Goal: Task Accomplishment & Management: Manage account settings

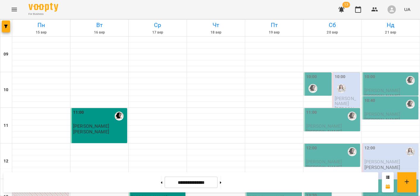
scroll to position [165, 0]
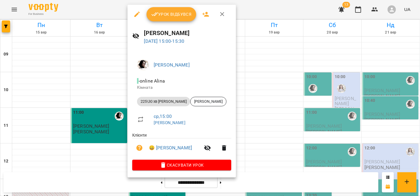
click at [172, 13] on span "Урок відбувся" at bounding box center [171, 14] width 40 height 7
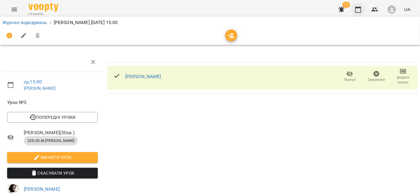
click at [356, 7] on icon "button" at bounding box center [358, 9] width 6 height 7
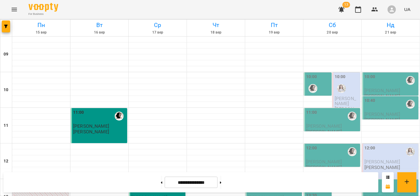
scroll to position [198, 0]
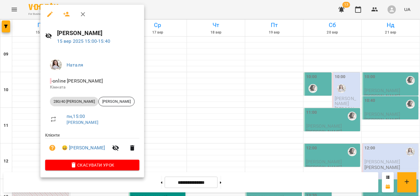
click at [72, 153] on li "😀 Аліса" at bounding box center [92, 148] width 94 height 19
click at [72, 150] on link "😀 Аліса" at bounding box center [83, 148] width 43 height 7
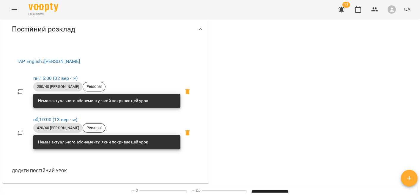
scroll to position [231, 0]
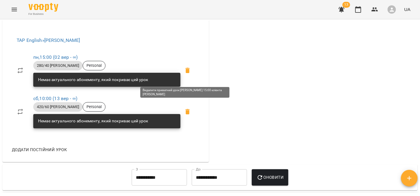
click at [184, 74] on icon at bounding box center [187, 70] width 7 height 7
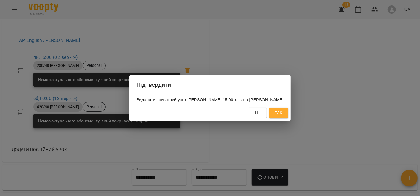
click at [282, 113] on button "Так" at bounding box center [278, 113] width 19 height 11
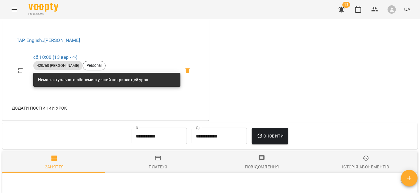
click at [75, 114] on div "Додати постійний урок" at bounding box center [105, 108] width 197 height 15
click at [64, 112] on span "Додати постійний урок" at bounding box center [39, 108] width 55 height 7
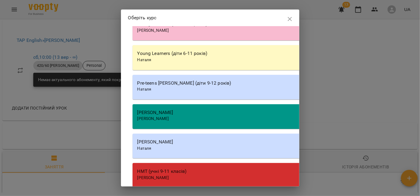
scroll to position [131, 0]
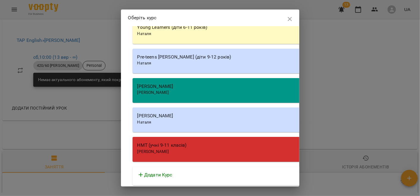
click at [197, 121] on div "Наталя" at bounding box center [302, 123] width 330 height 6
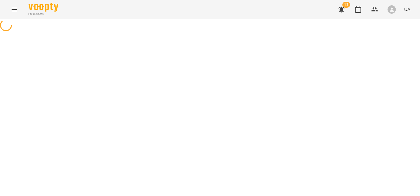
select select "********"
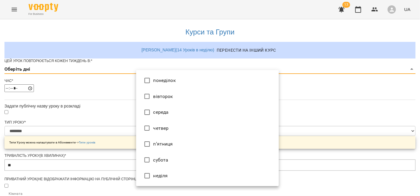
click at [145, 79] on body "**********" at bounding box center [210, 191] width 420 height 382
type input "*"
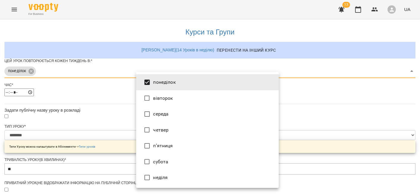
click at [127, 95] on div at bounding box center [210, 98] width 420 height 196
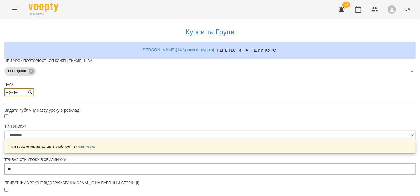
click at [34, 96] on input "*****" at bounding box center [18, 93] width 29 height 8
type input "*****"
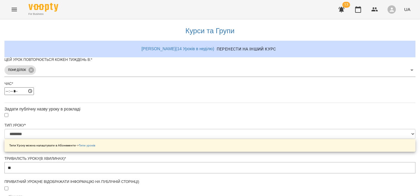
scroll to position [236, 0]
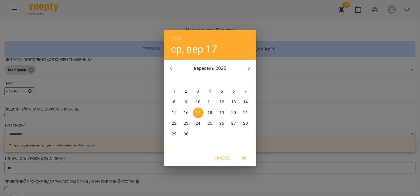
click at [175, 112] on p "15" at bounding box center [174, 113] width 5 height 6
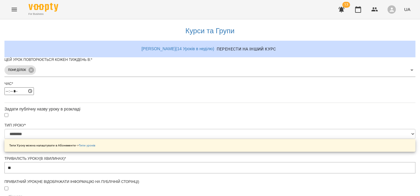
type input "**********"
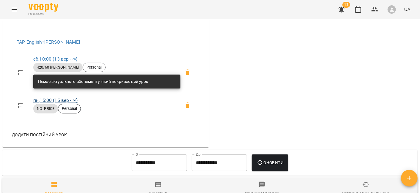
scroll to position [231, 0]
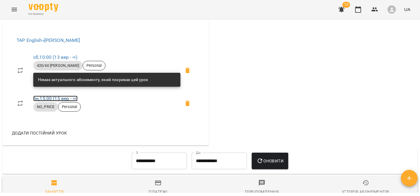
click at [61, 101] on link "пн , 15:00 (15 вер - ∞)" at bounding box center [55, 99] width 44 height 6
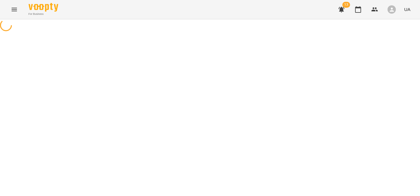
select select "*"
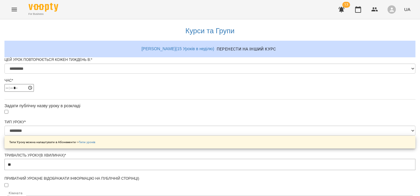
scroll to position [33, 0]
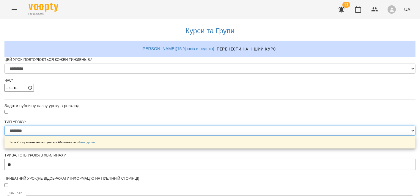
click at [146, 126] on select "**********" at bounding box center [209, 131] width 411 height 10
select select "**********"
click at [136, 126] on select "**********" at bounding box center [209, 131] width 411 height 10
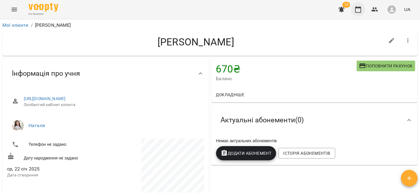
click at [360, 10] on icon "button" at bounding box center [358, 9] width 7 height 7
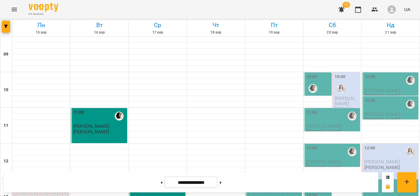
scroll to position [165, 0]
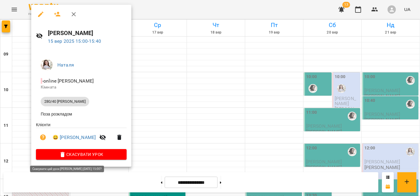
click at [57, 156] on span "Скасувати Урок" at bounding box center [81, 154] width 81 height 7
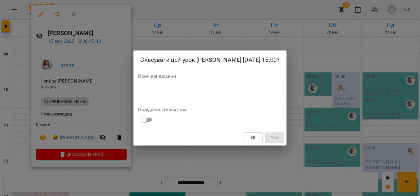
click at [171, 88] on textarea at bounding box center [210, 91] width 144 height 6
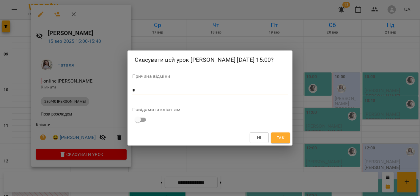
type textarea "*"
click at [280, 127] on div "Скасувати цей урок Teacher Natalia 15 вер 2025 15:00? Причина відміни * * Повід…" at bounding box center [210, 98] width 165 height 95
click at [279, 132] on div "Ні Так" at bounding box center [210, 137] width 165 height 15
click at [280, 134] on button "Так" at bounding box center [280, 138] width 19 height 11
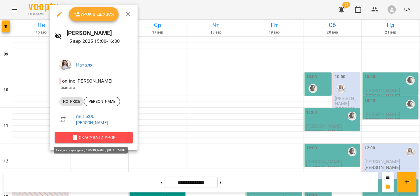
click at [101, 140] on span "Скасувати Урок" at bounding box center [93, 137] width 69 height 7
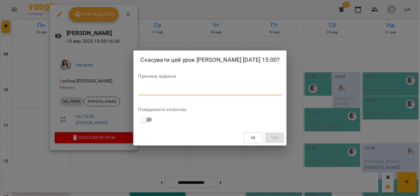
click at [220, 92] on textarea at bounding box center [210, 91] width 144 height 6
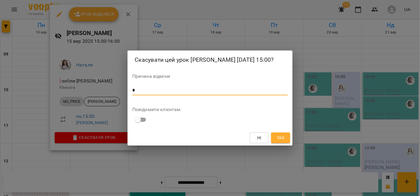
type textarea "*"
click at [284, 143] on button "Так" at bounding box center [280, 138] width 19 height 11
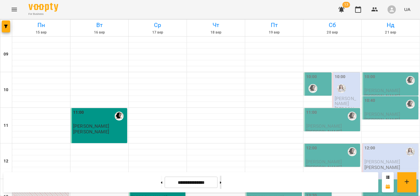
click at [222, 184] on button at bounding box center [220, 182] width 1 height 13
type input "**********"
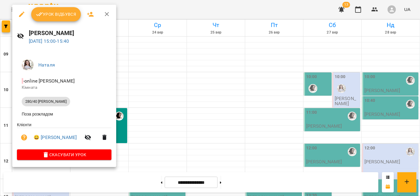
click at [145, 109] on div at bounding box center [210, 98] width 420 height 196
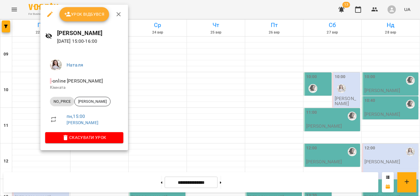
click at [141, 135] on div at bounding box center [210, 98] width 420 height 196
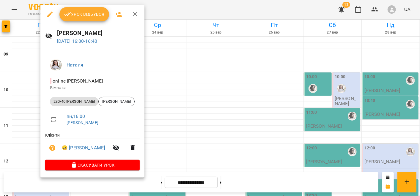
click at [189, 156] on div at bounding box center [210, 98] width 420 height 196
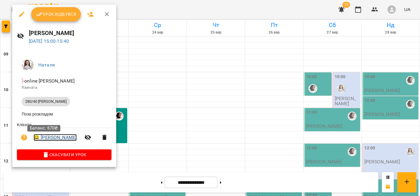
click at [43, 138] on link "😀 Аліса" at bounding box center [55, 137] width 43 height 7
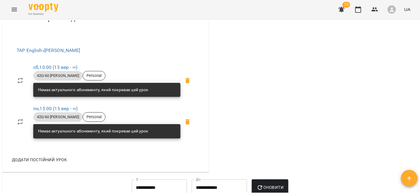
scroll to position [231, 0]
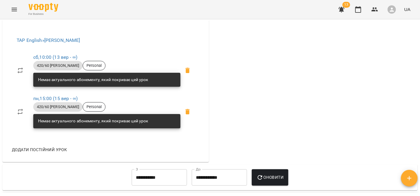
scroll to position [132, 0]
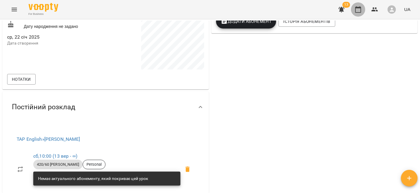
click at [359, 13] on button "button" at bounding box center [358, 9] width 14 height 14
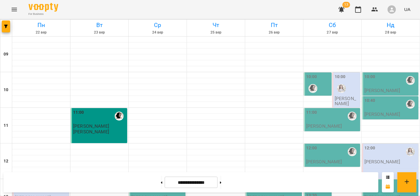
scroll to position [264, 0]
click at [161, 182] on button at bounding box center [161, 182] width 1 height 13
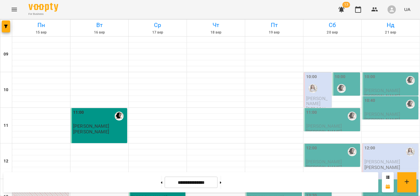
scroll to position [165, 0]
click at [222, 184] on button at bounding box center [220, 182] width 1 height 13
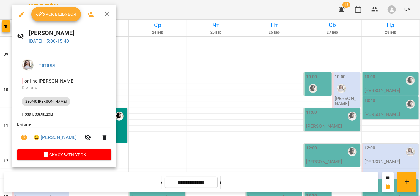
click at [231, 183] on div at bounding box center [210, 98] width 420 height 196
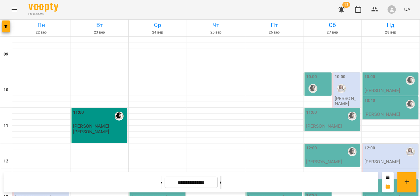
click at [222, 183] on button at bounding box center [220, 182] width 1 height 13
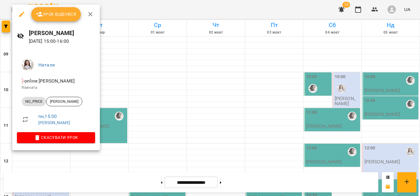
drag, startPoint x: 167, startPoint y: 139, endPoint x: 179, endPoint y: 153, distance: 18.5
click at [167, 140] on div at bounding box center [210, 98] width 420 height 196
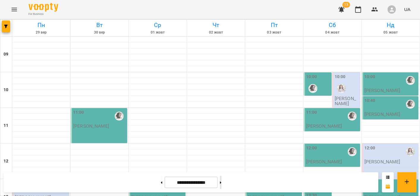
click at [222, 184] on button at bounding box center [220, 182] width 1 height 13
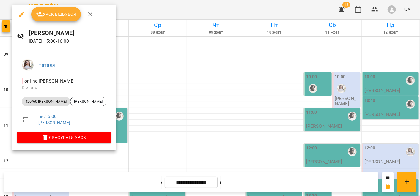
click at [144, 120] on div at bounding box center [210, 98] width 420 height 196
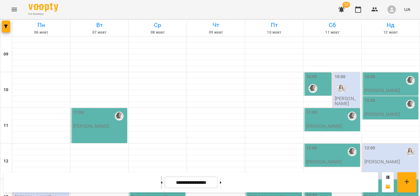
click at [161, 183] on icon at bounding box center [161, 183] width 1 height 2
type input "**********"
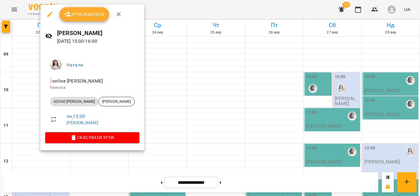
click at [152, 123] on div at bounding box center [210, 98] width 420 height 196
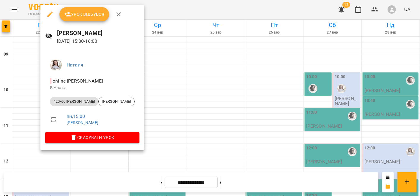
click at [78, 15] on span "Урок відбувся" at bounding box center [84, 14] width 40 height 7
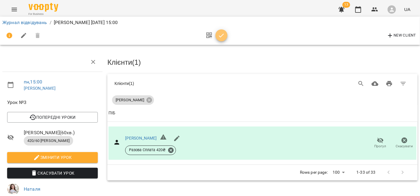
click at [224, 34] on icon "button" at bounding box center [221, 35] width 7 height 7
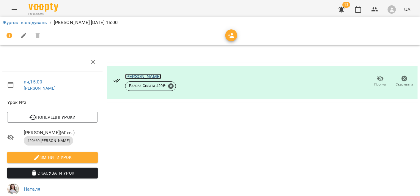
click at [131, 76] on link "[PERSON_NAME]" at bounding box center [143, 77] width 36 height 6
click at [236, 36] on span "button" at bounding box center [231, 35] width 12 height 7
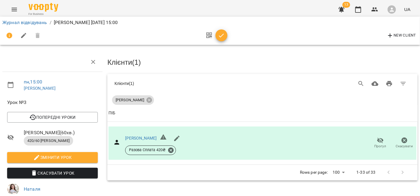
click at [225, 37] on span "button" at bounding box center [222, 35] width 12 height 7
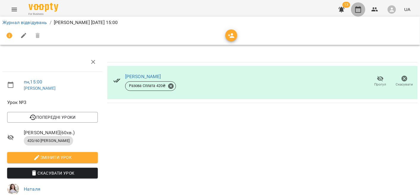
click at [358, 11] on icon "button" at bounding box center [358, 9] width 7 height 7
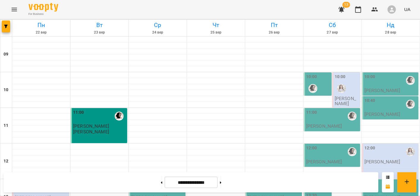
scroll to position [198, 0]
click at [161, 181] on button at bounding box center [161, 182] width 1 height 13
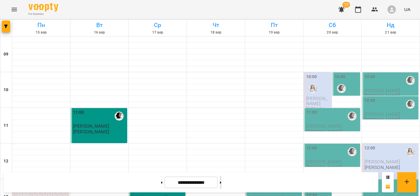
click at [222, 184] on button at bounding box center [220, 182] width 1 height 13
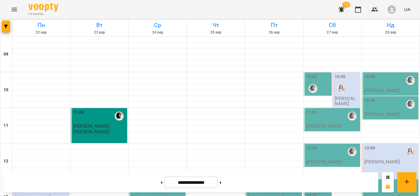
scroll to position [264, 0]
click at [161, 181] on button at bounding box center [161, 182] width 1 height 13
click at [222, 182] on button at bounding box center [220, 182] width 1 height 13
type input "**********"
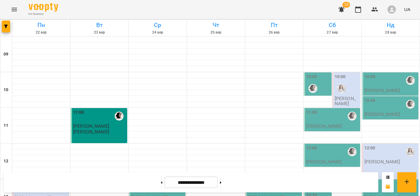
scroll to position [199, 0]
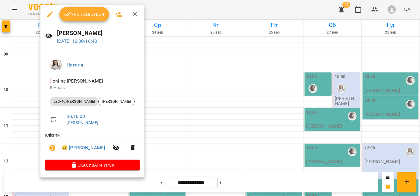
click at [25, 102] on div at bounding box center [210, 98] width 420 height 196
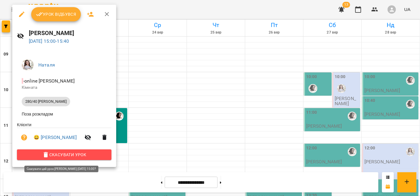
click at [55, 153] on span "Скасувати Урок" at bounding box center [64, 154] width 85 height 7
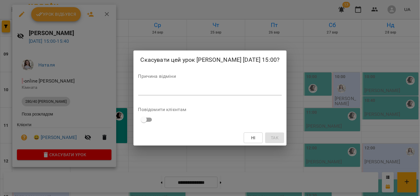
click at [223, 94] on div "*" at bounding box center [210, 91] width 144 height 10
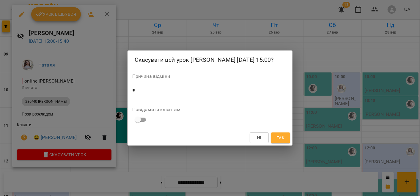
type textarea "*"
click at [280, 139] on span "Так" at bounding box center [281, 137] width 8 height 7
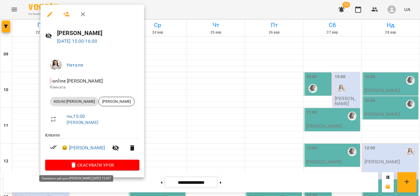
click at [76, 167] on span "Скасувати Урок" at bounding box center [92, 165] width 85 height 7
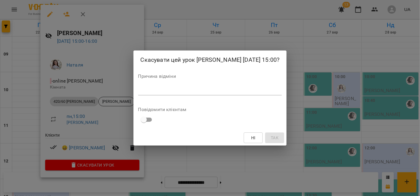
click at [173, 86] on div "*" at bounding box center [210, 91] width 144 height 10
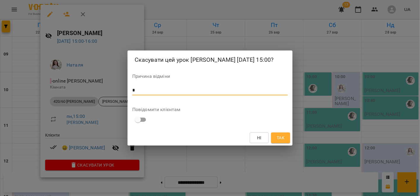
type textarea "*"
click at [280, 145] on div "Ні Так" at bounding box center [210, 137] width 165 height 15
click at [277, 141] on span "Так" at bounding box center [281, 137] width 8 height 7
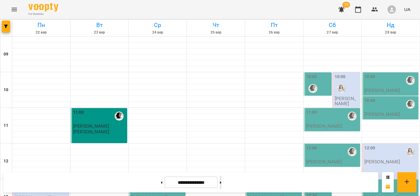
click at [222, 183] on button at bounding box center [220, 182] width 1 height 13
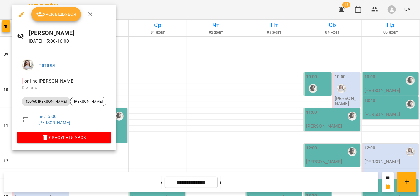
click at [144, 114] on div at bounding box center [210, 98] width 420 height 196
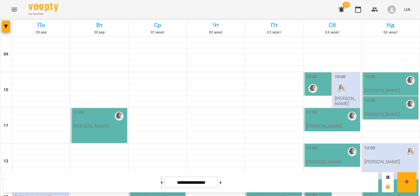
click at [161, 181] on button at bounding box center [161, 182] width 1 height 13
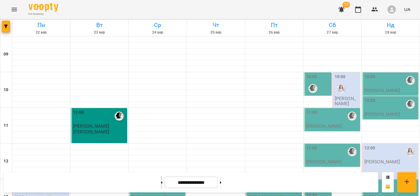
click at [161, 181] on button at bounding box center [161, 182] width 1 height 13
type input "**********"
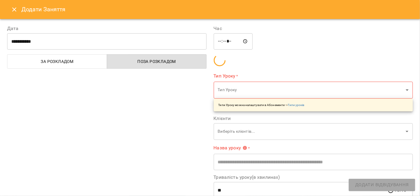
type input "**********"
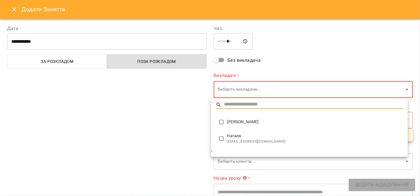
type input "**********"
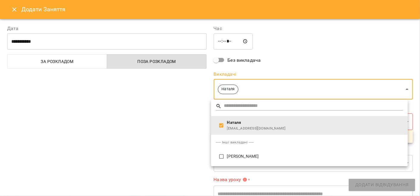
drag, startPoint x: 178, startPoint y: 120, endPoint x: 181, endPoint y: 123, distance: 4.0
click at [178, 120] on div at bounding box center [210, 98] width 420 height 196
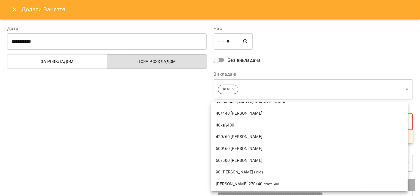
scroll to position [132, 0]
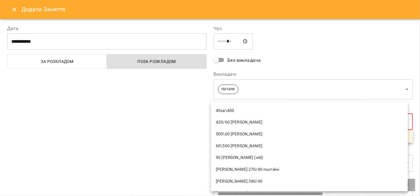
click at [225, 122] on span "420/60 Наталя" at bounding box center [309, 123] width 187 height 6
type input "**********"
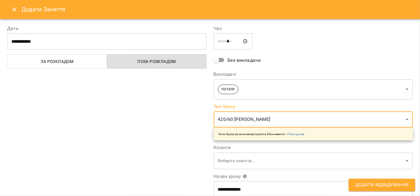
click at [175, 125] on div "**********" at bounding box center [107, 151] width 207 height 267
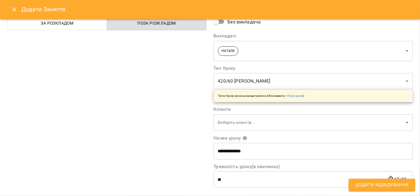
scroll to position [66, 0]
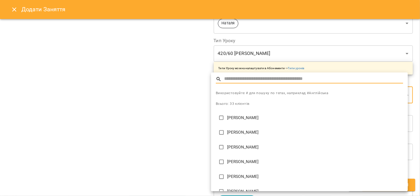
type input "**********"
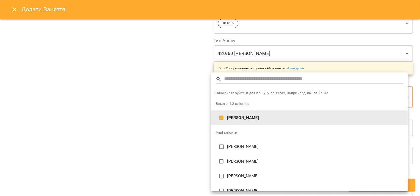
click at [185, 129] on div at bounding box center [210, 98] width 420 height 196
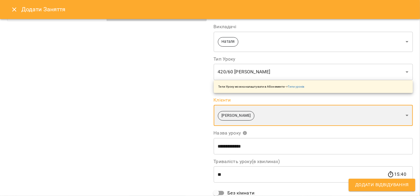
scroll to position [0, 0]
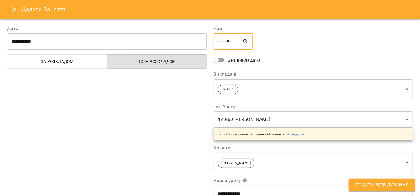
click at [219, 42] on input "*****" at bounding box center [233, 41] width 39 height 17
type input "*****"
click at [365, 185] on span "Додати Відвідування" at bounding box center [382, 185] width 54 height 8
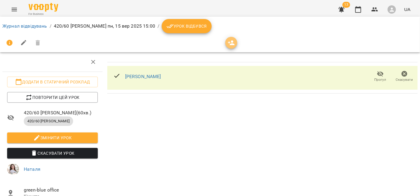
click at [232, 43] on icon "button" at bounding box center [231, 42] width 7 height 7
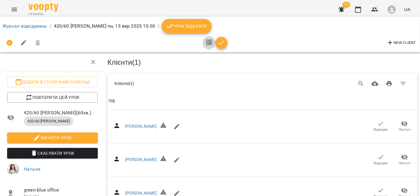
click at [209, 46] on icon "button" at bounding box center [209, 42] width 6 height 7
click at [167, 28] on span "Урок відбувся" at bounding box center [187, 26] width 40 height 7
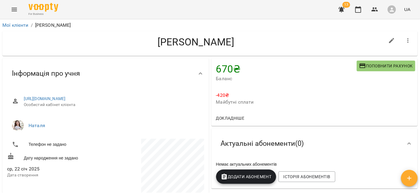
drag, startPoint x: 130, startPoint y: 70, endPoint x: 254, endPoint y: 31, distance: 129.7
click at [254, 31] on div "[PERSON_NAME]" at bounding box center [209, 43] width 415 height 25
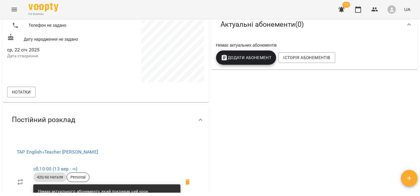
scroll to position [33, 0]
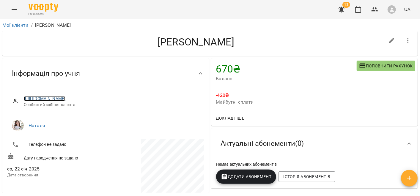
click at [31, 101] on link "[URL][DOMAIN_NAME]" at bounding box center [45, 98] width 42 height 5
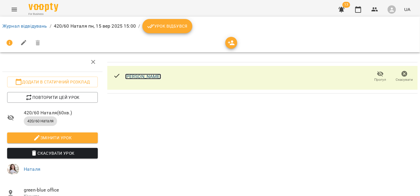
click at [131, 75] on link "[PERSON_NAME]" at bounding box center [143, 77] width 36 height 6
